Goal: Find specific page/section

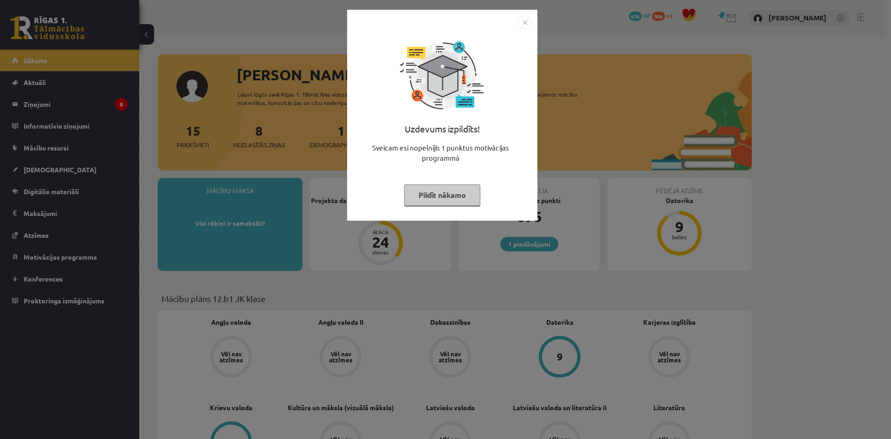
click at [520, 21] on img "Close" at bounding box center [525, 22] width 14 height 14
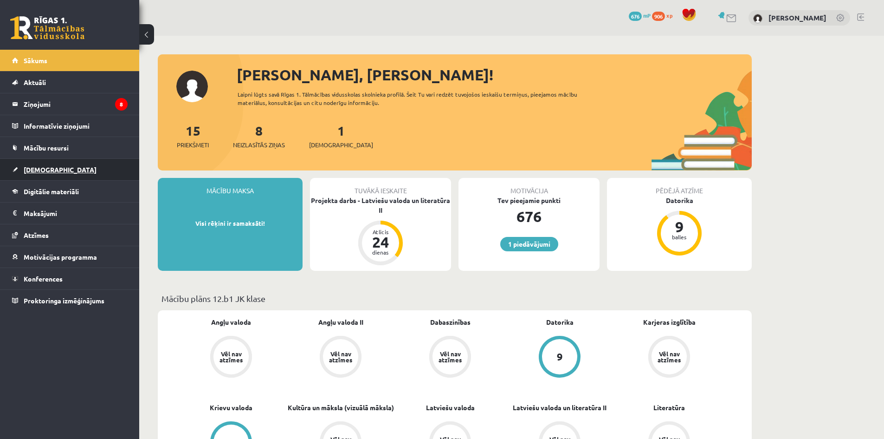
click at [36, 169] on span "[DEMOGRAPHIC_DATA]" at bounding box center [60, 169] width 73 height 8
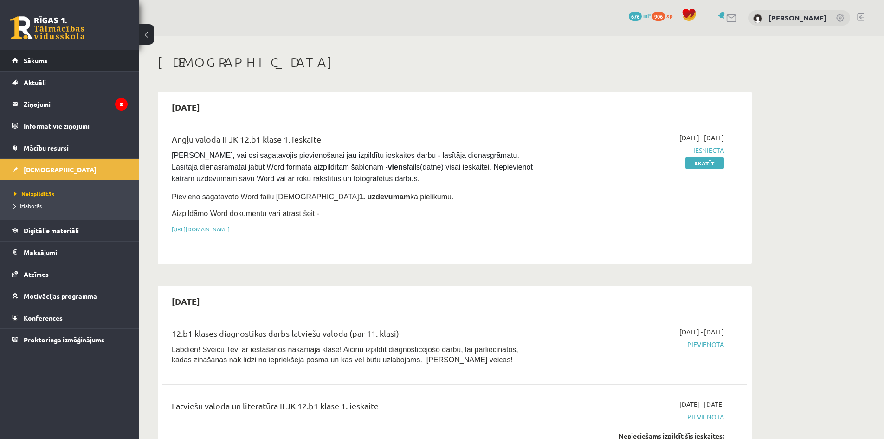
click at [30, 63] on span "Sākums" at bounding box center [36, 60] width 24 height 8
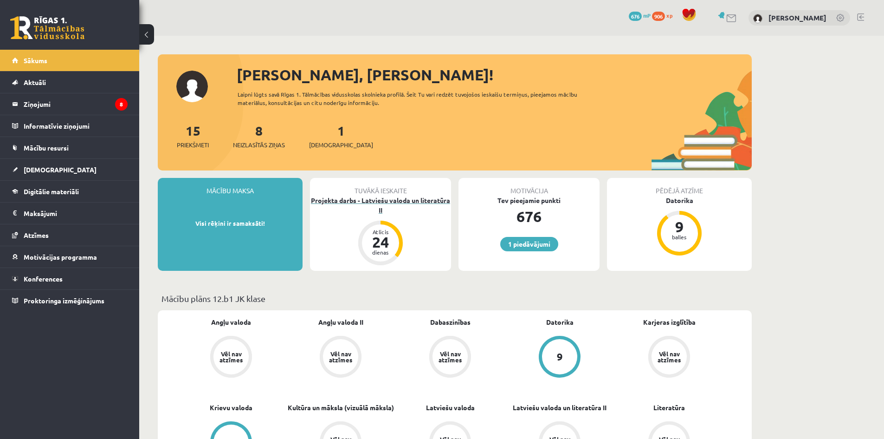
click at [392, 200] on div "Projekta darbs - Latviešu valoda un literatūra II" at bounding box center [380, 204] width 141 height 19
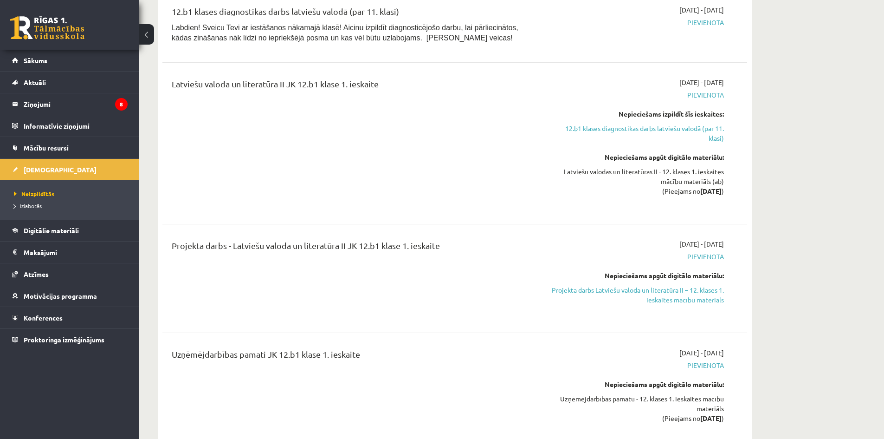
scroll to position [325, 0]
